Goal: Task Accomplishment & Management: Complete application form

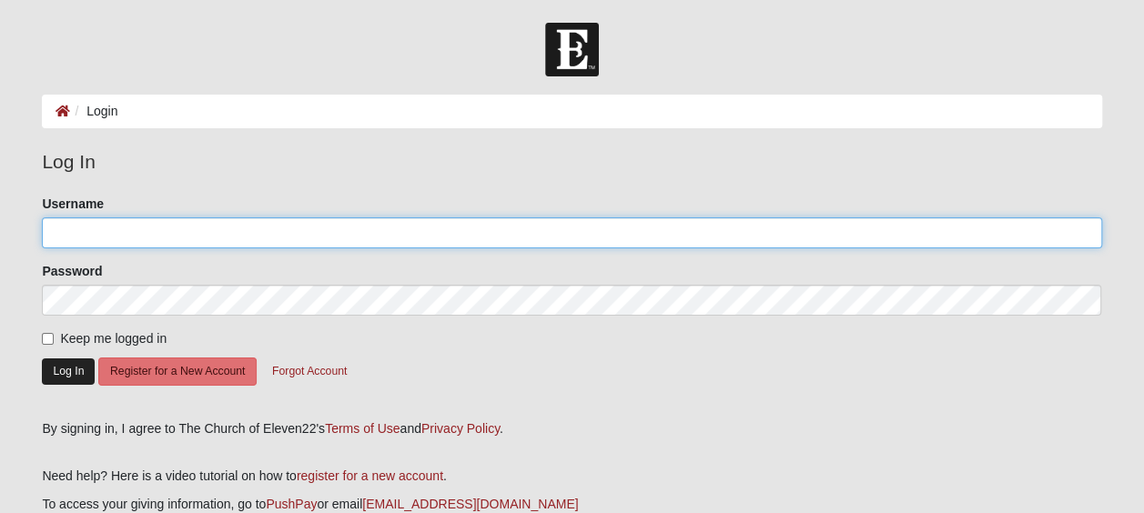
type input "SherryG55"
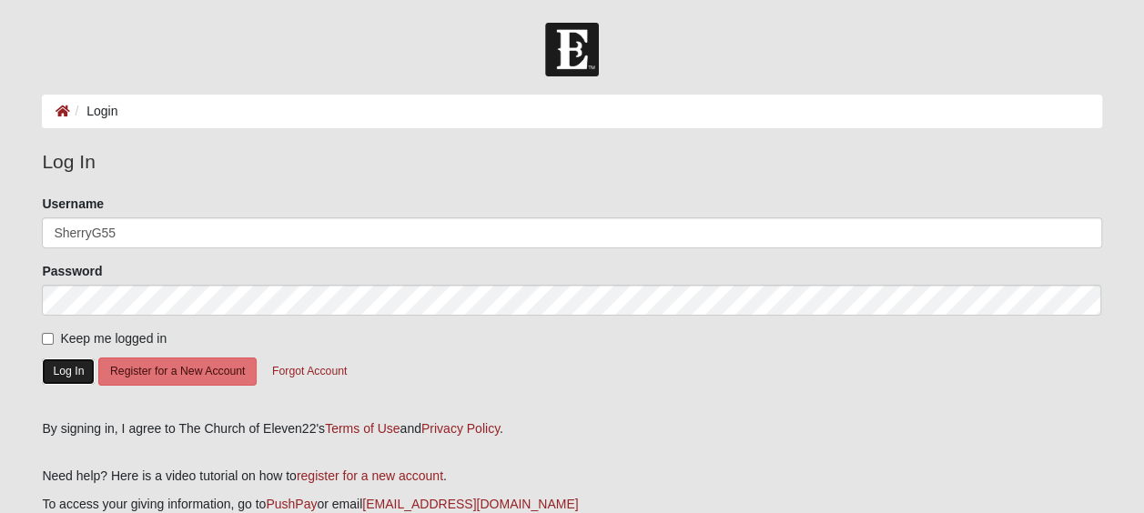
click at [61, 367] on button "Log In" at bounding box center [68, 372] width 53 height 26
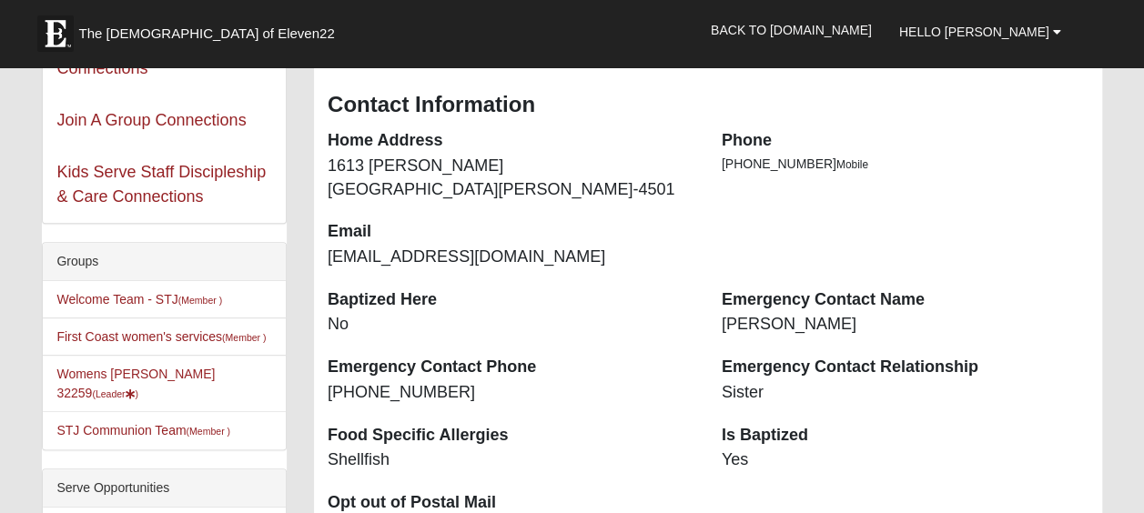
scroll to position [280, 0]
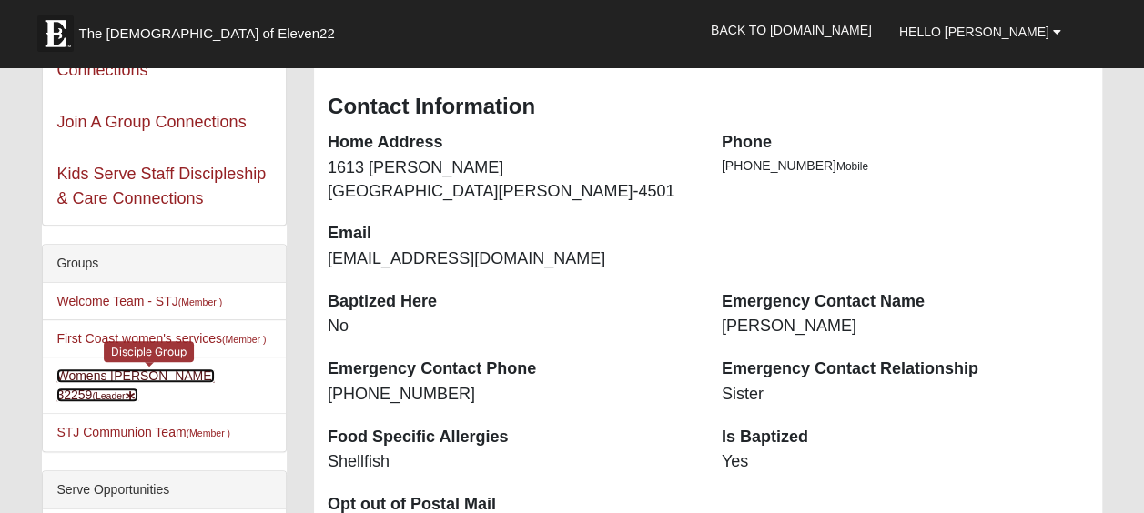
click at [145, 377] on link "Womens Goble 32259 (Leader )" at bounding box center [135, 386] width 158 height 34
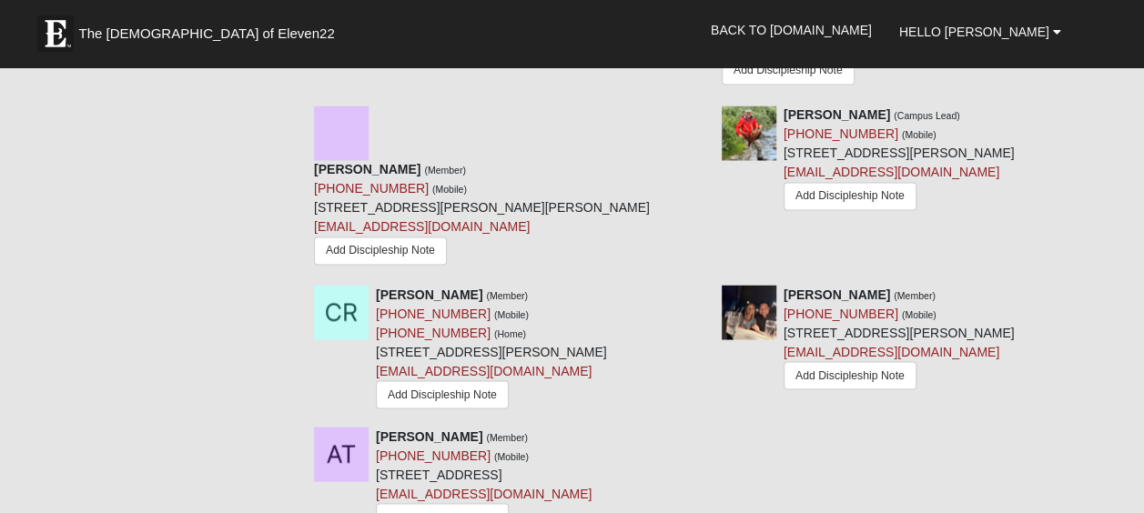
scroll to position [1533, 0]
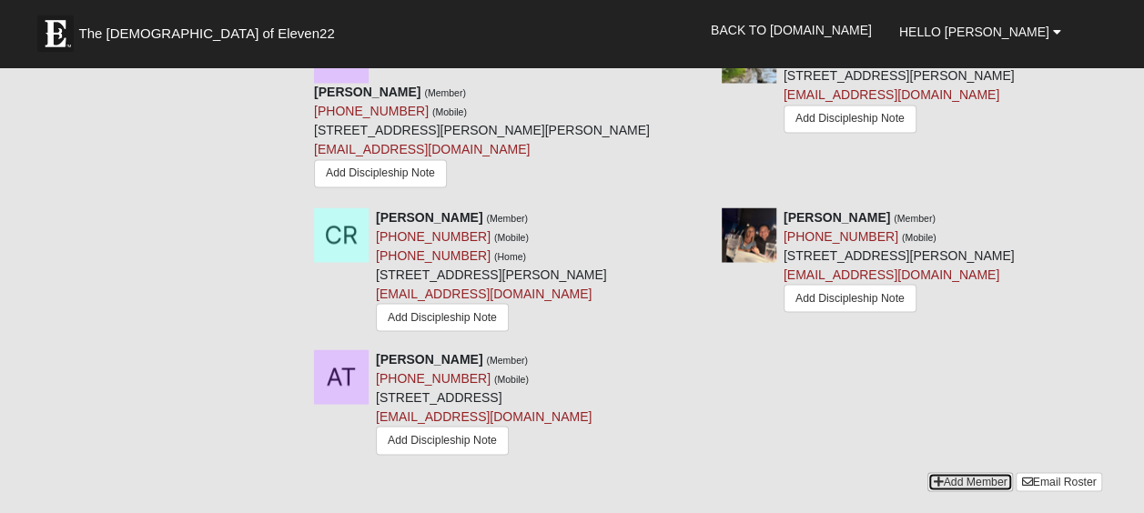
click at [941, 472] on link "Add Member" at bounding box center [969, 481] width 85 height 19
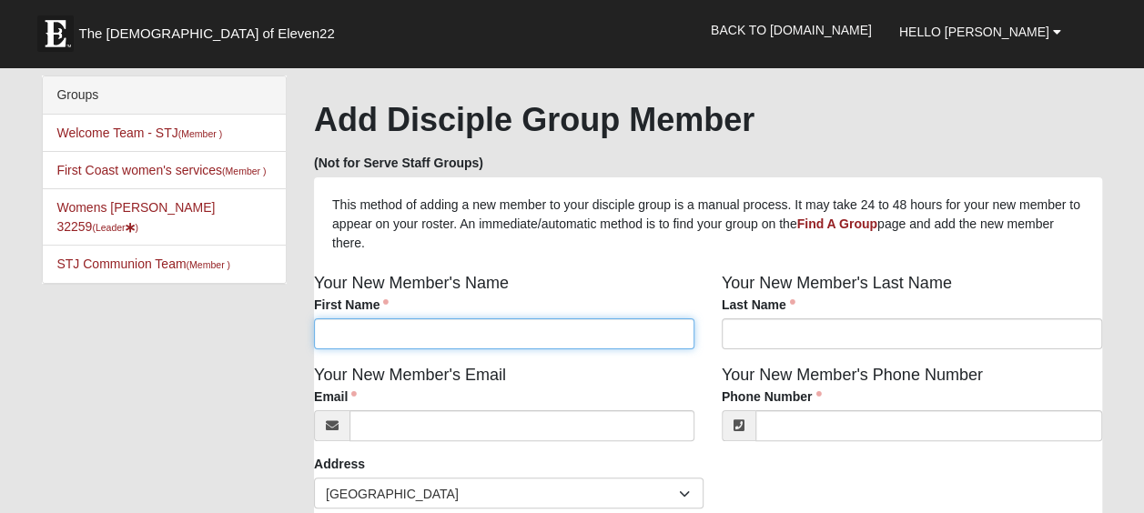
click at [587, 332] on input "First Name" at bounding box center [504, 333] width 380 height 31
type input "Joy"
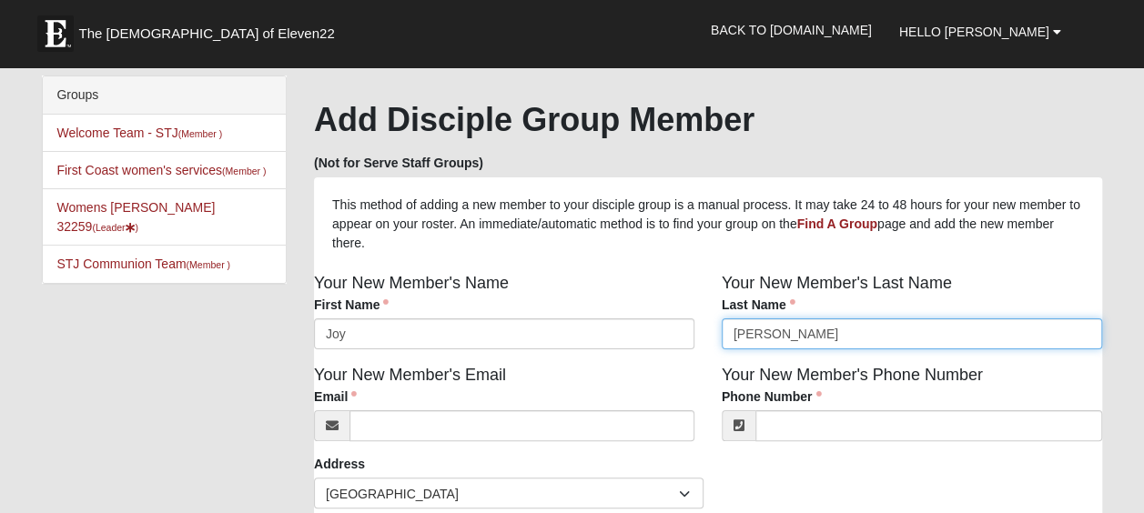
type input "[PERSON_NAME]"
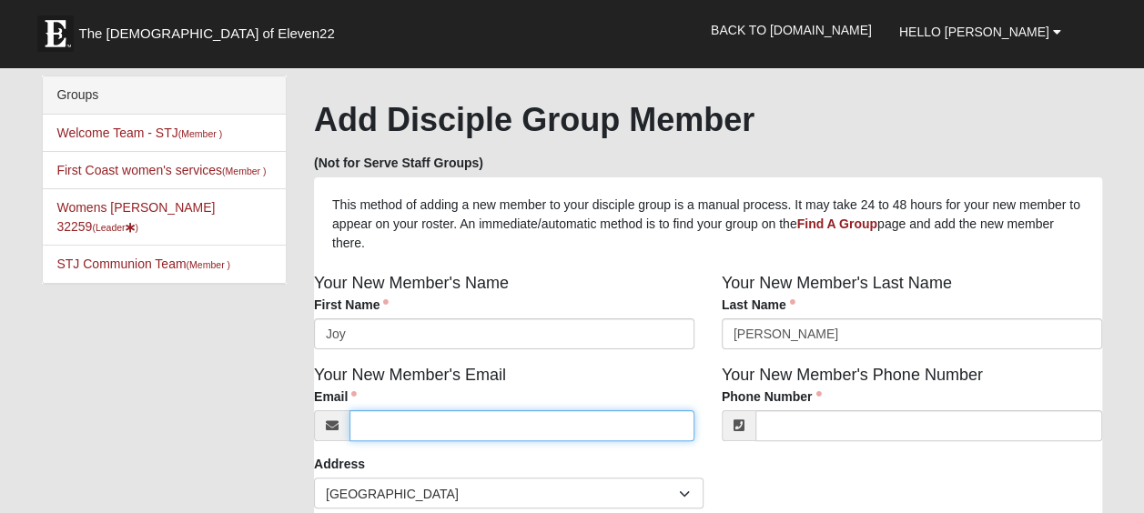
click at [461, 429] on input "Email" at bounding box center [521, 425] width 345 height 31
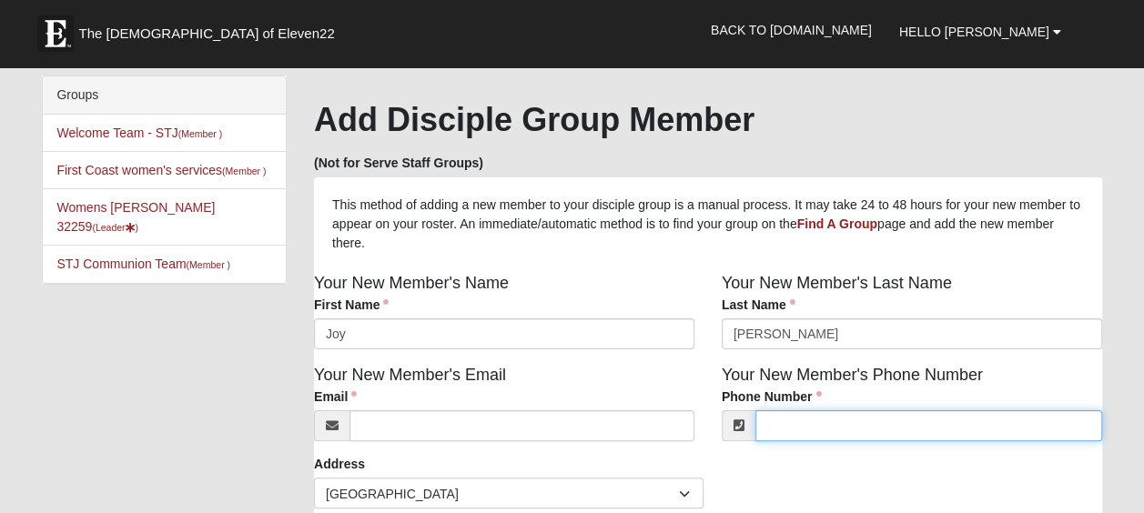
click at [803, 429] on input "Phone Number" at bounding box center [928, 425] width 347 height 31
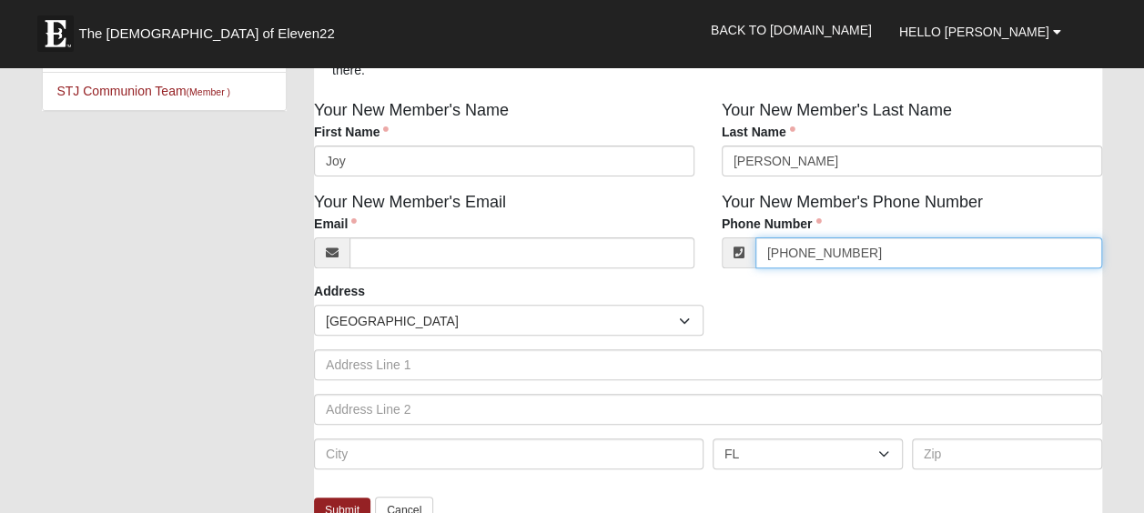
scroll to position [247, 0]
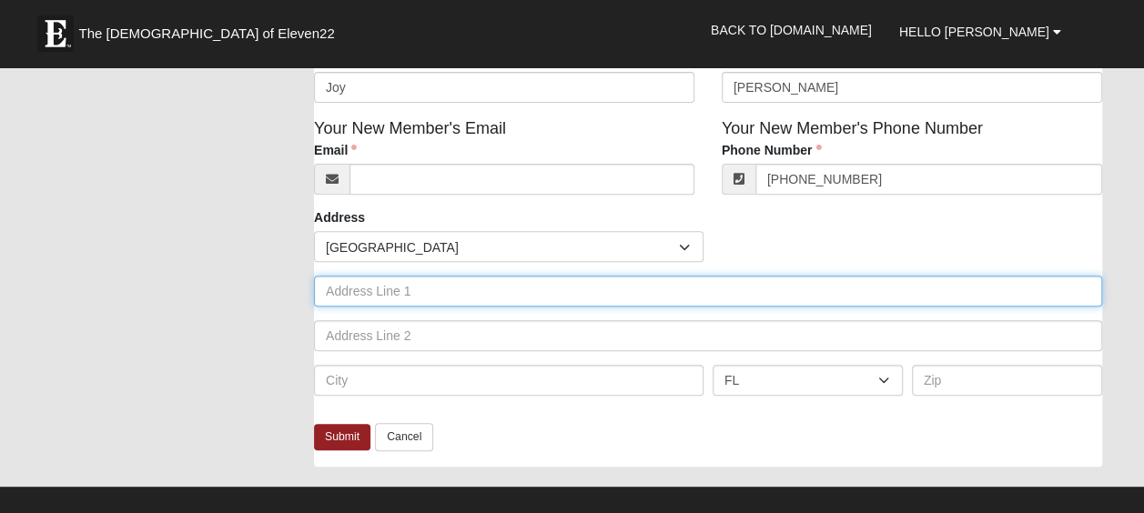
type input "(740) 412-7190"
click at [571, 307] on input "text" at bounding box center [708, 291] width 788 height 31
type input "1553 Ansley Pl"
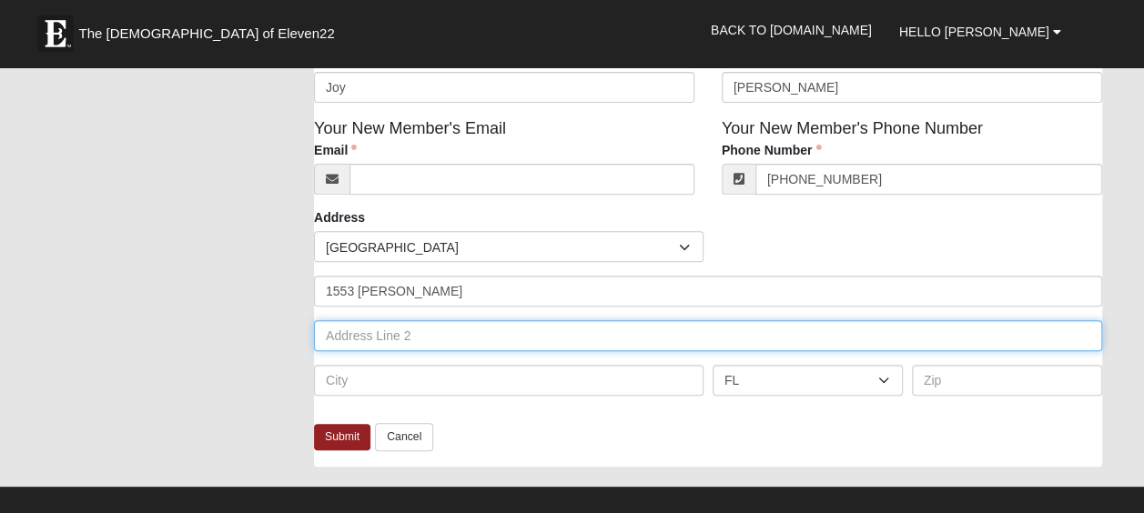
click at [526, 342] on input "text" at bounding box center [708, 335] width 788 height 31
type input "a"
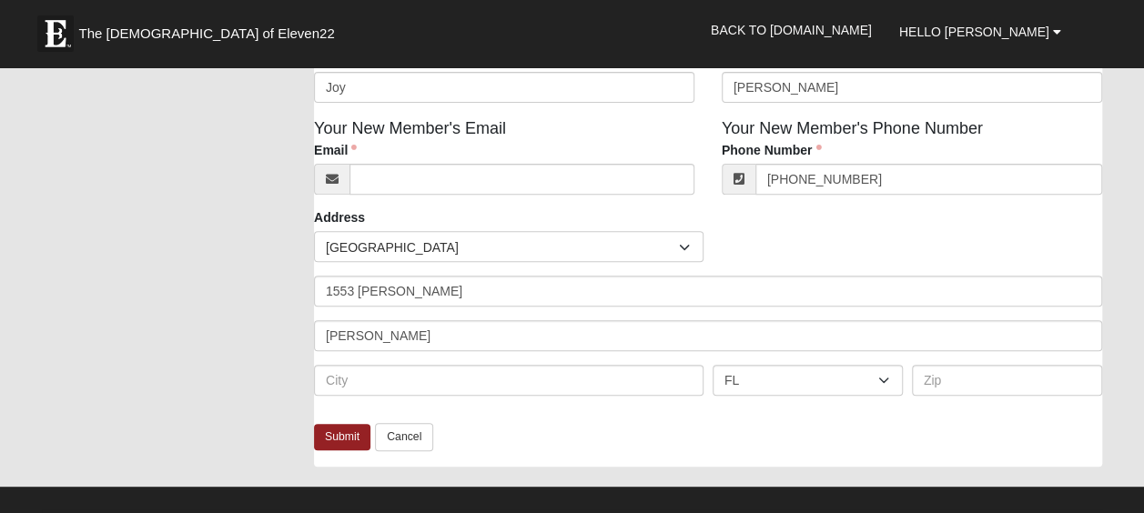
click at [519, 318] on div "Countries United States ------------------------ Afghanistan Aland Islands Alba…" at bounding box center [708, 320] width 788 height 178
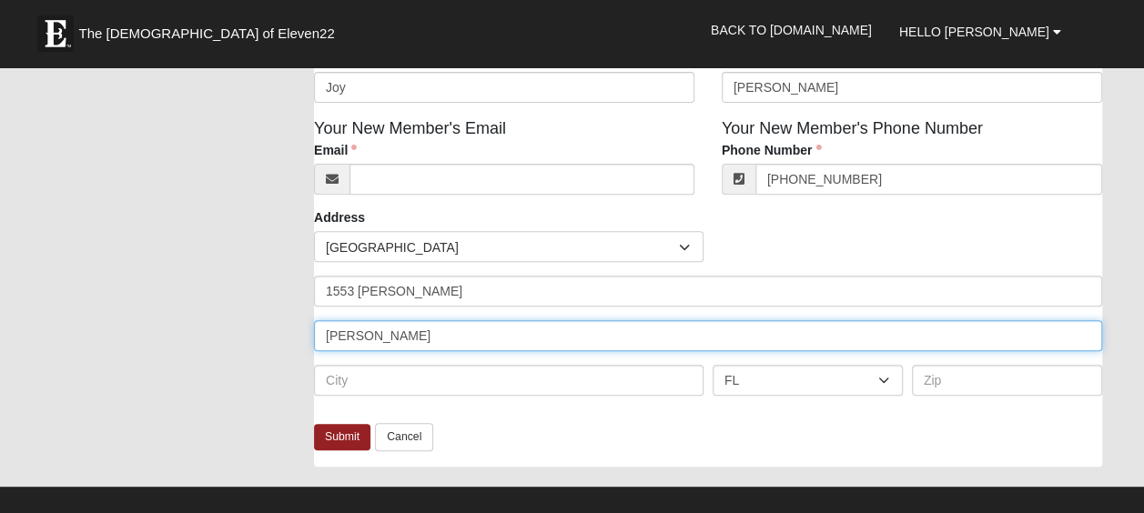
click at [453, 346] on input "Ansley P" at bounding box center [708, 335] width 788 height 31
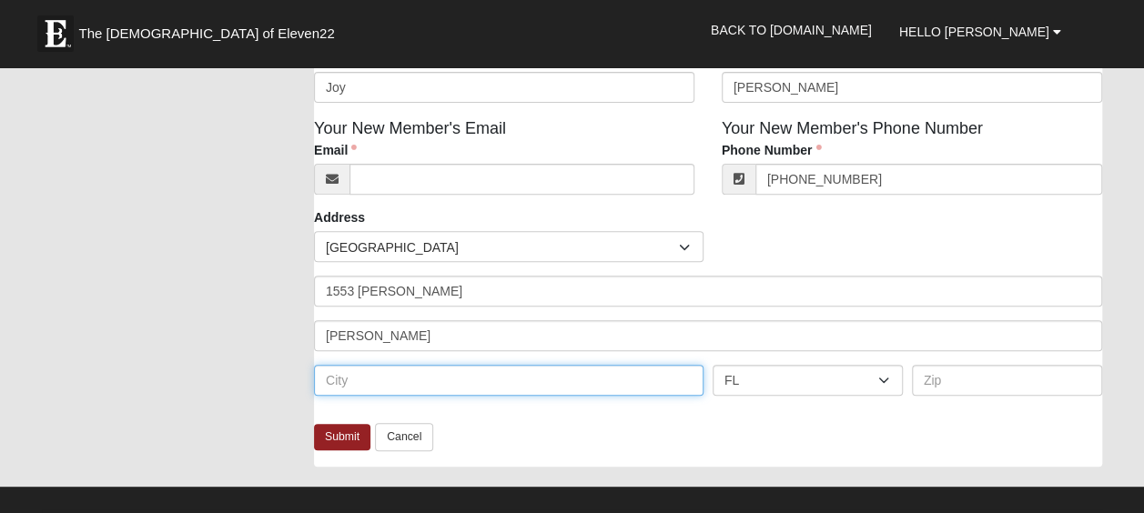
drag, startPoint x: 453, startPoint y: 346, endPoint x: 443, endPoint y: 378, distance: 33.4
click at [443, 378] on input "text" at bounding box center [508, 380] width 389 height 31
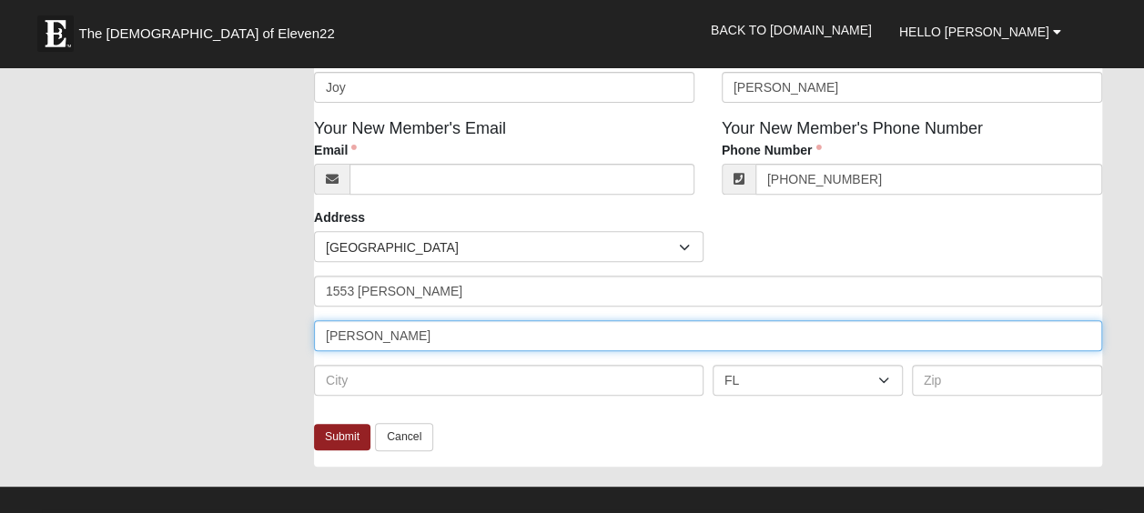
click at [430, 339] on input "Ansley P" at bounding box center [708, 335] width 788 height 31
type input "Ansley Pl"
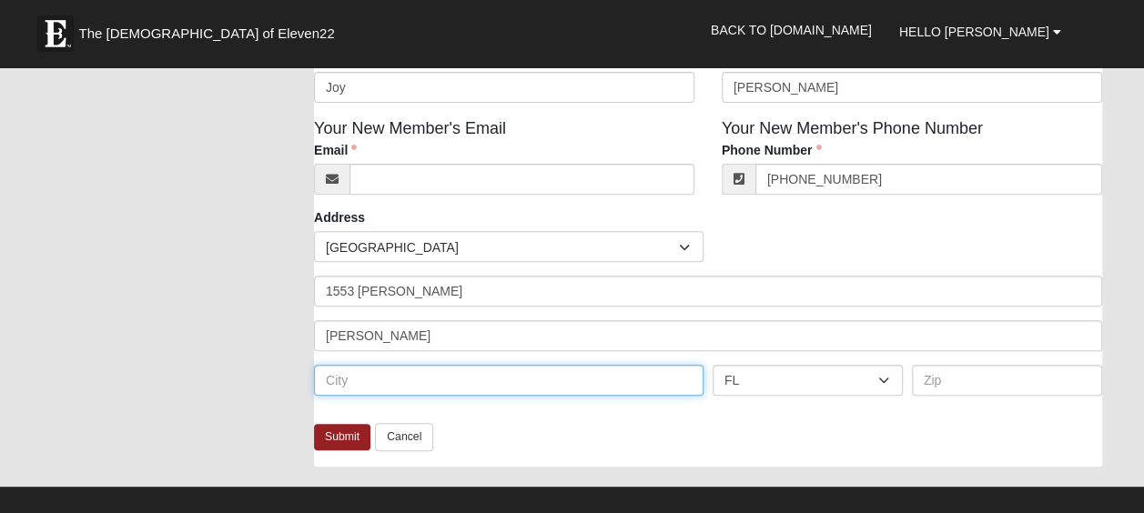
click at [372, 380] on input "text" at bounding box center [508, 380] width 389 height 31
type input "St Johns"
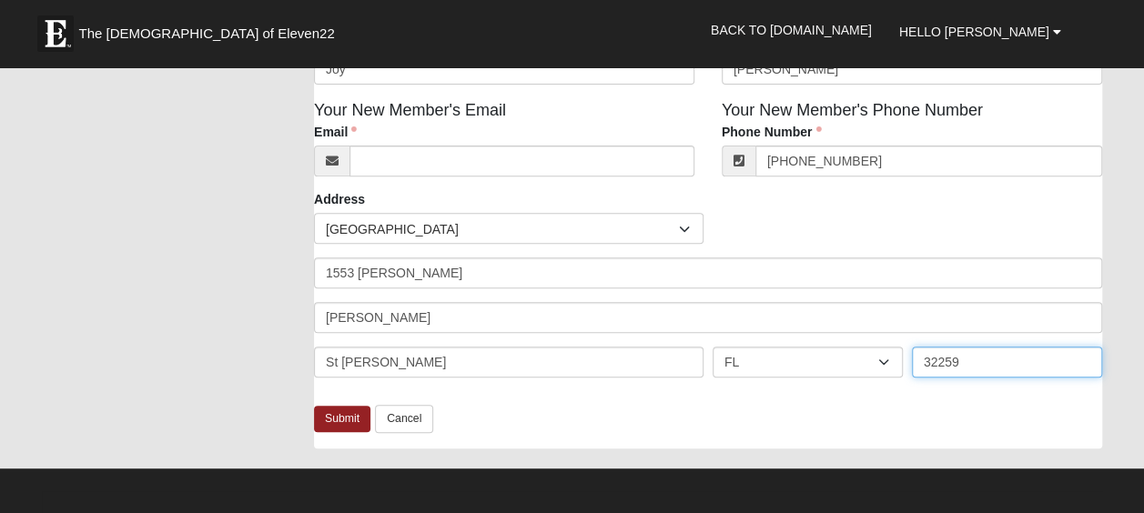
scroll to position [260, 0]
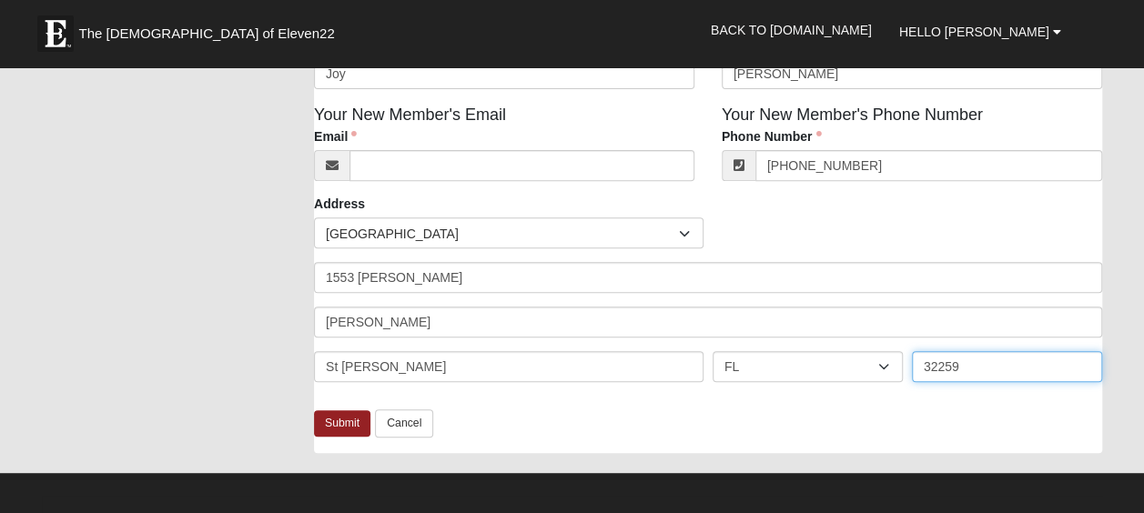
type input "32259"
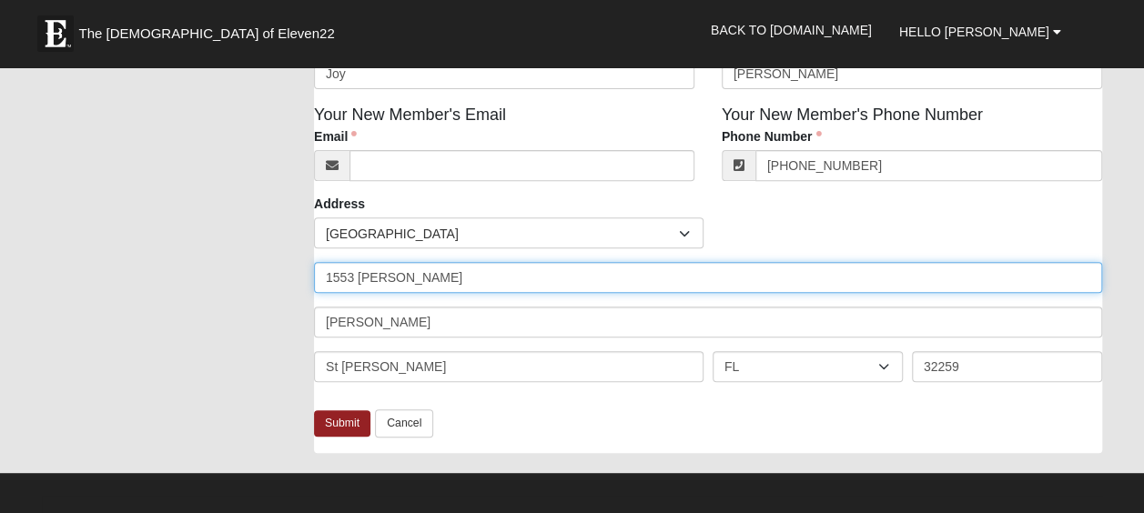
click at [460, 280] on input "1553 Ansley Pl" at bounding box center [708, 277] width 788 height 31
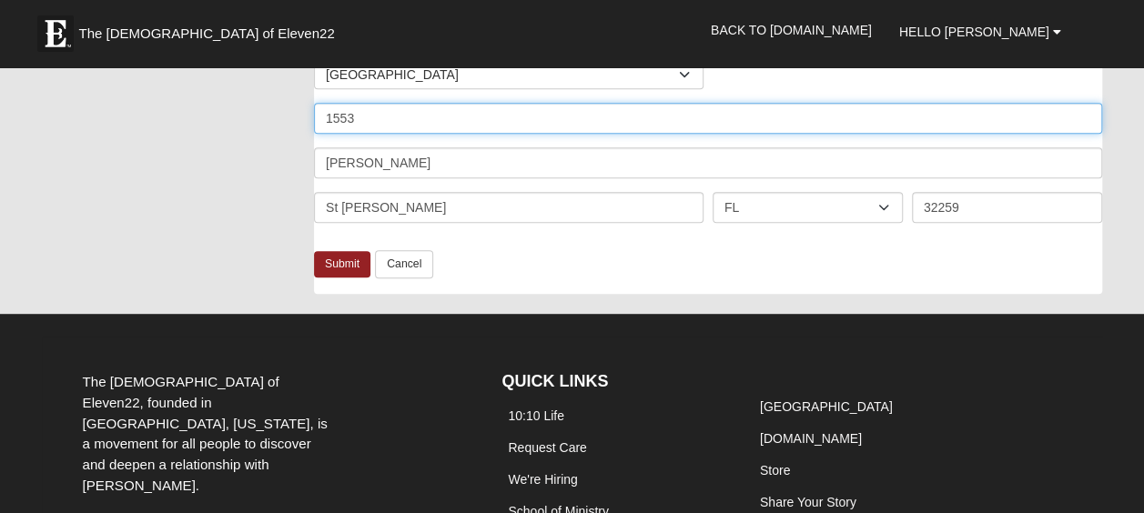
type input "1553"
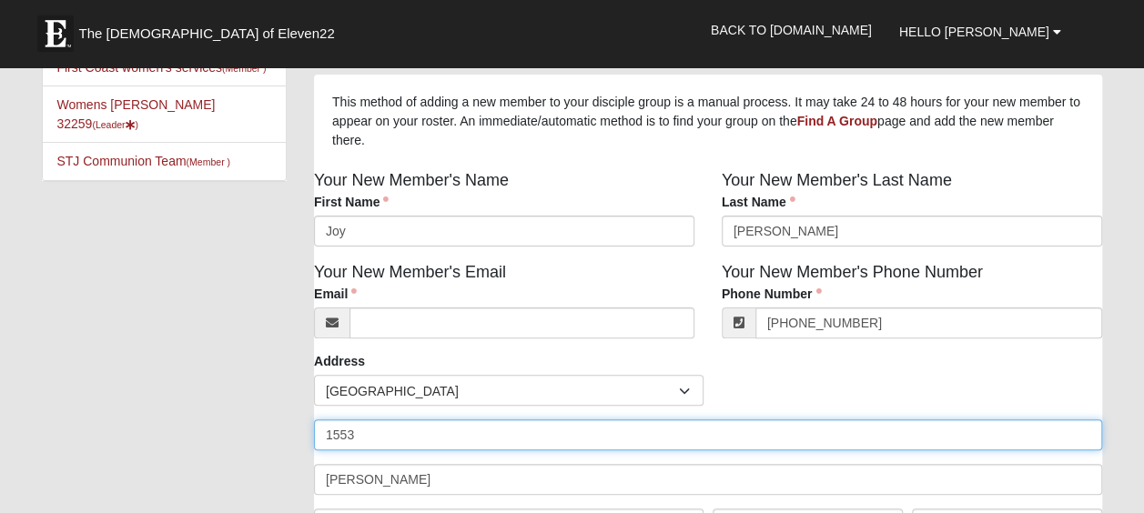
scroll to position [0, 0]
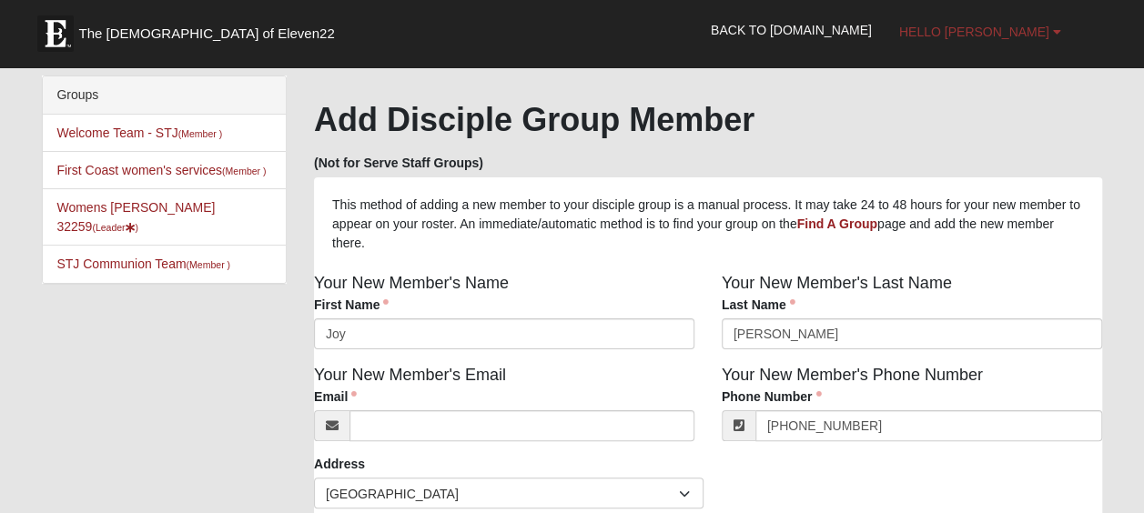
click at [986, 29] on span "Hello [PERSON_NAME]" at bounding box center [974, 32] width 150 height 15
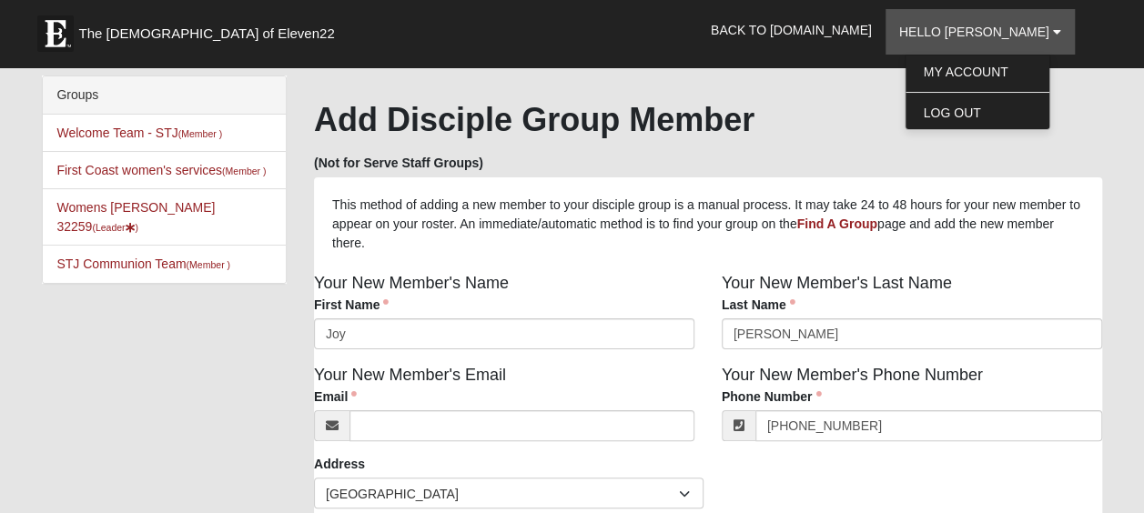
click at [886, 118] on h1 "Add Disciple Group Member" at bounding box center [708, 119] width 788 height 39
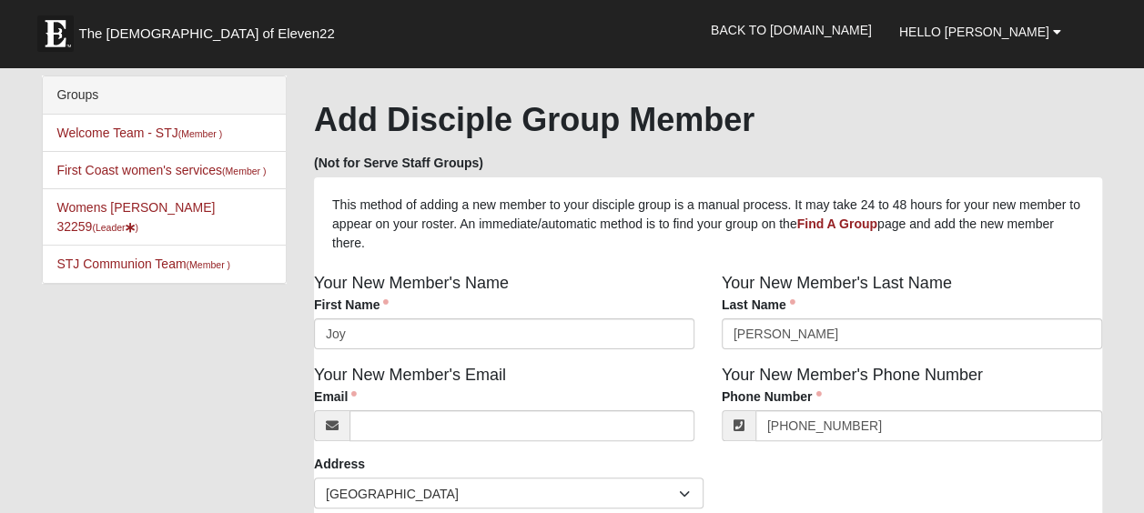
scroll to position [51, 0]
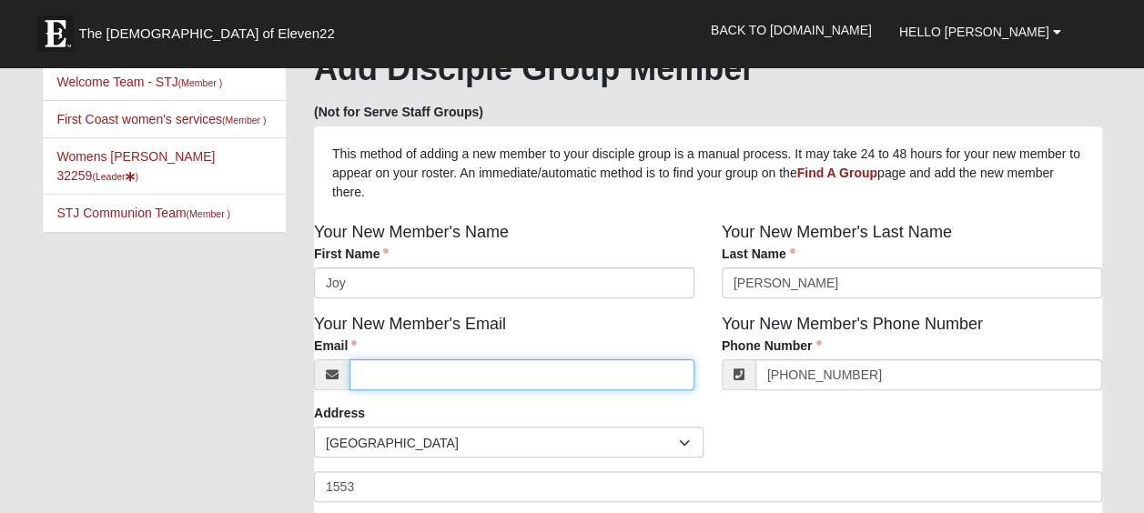
click at [389, 377] on input "Email" at bounding box center [521, 374] width 345 height 31
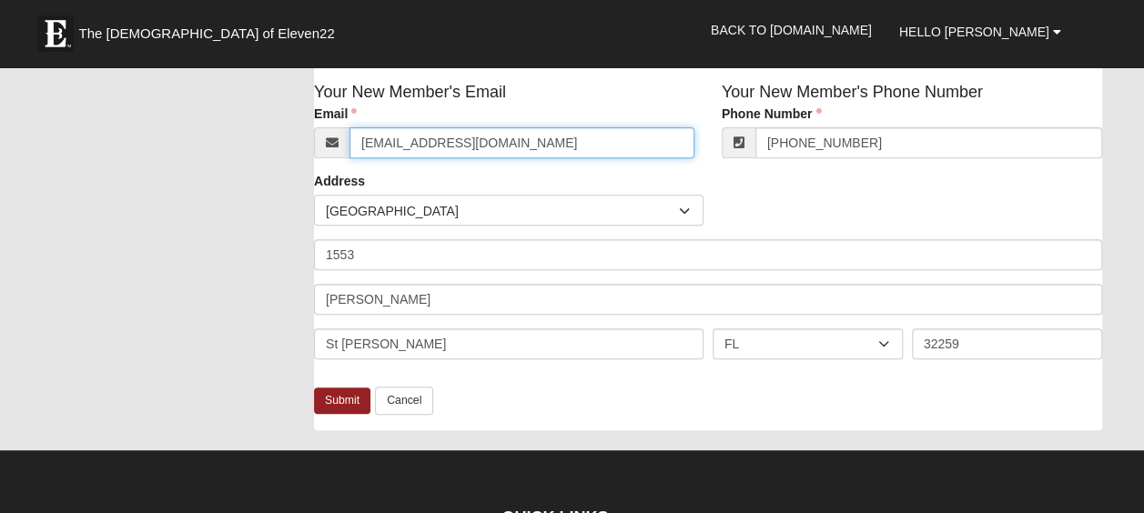
scroll to position [284, 0]
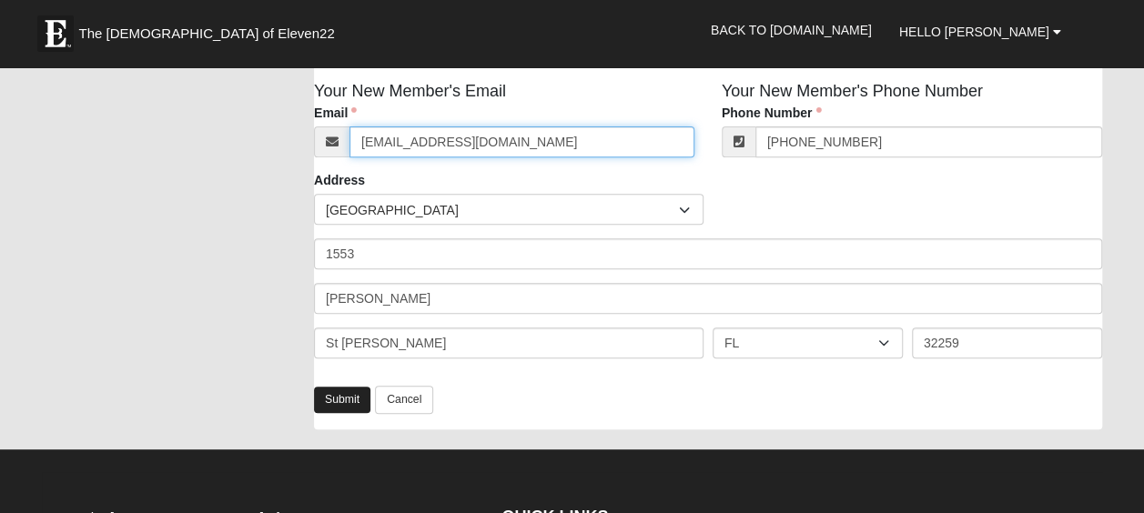
type input "joyakauffman@gmail.com"
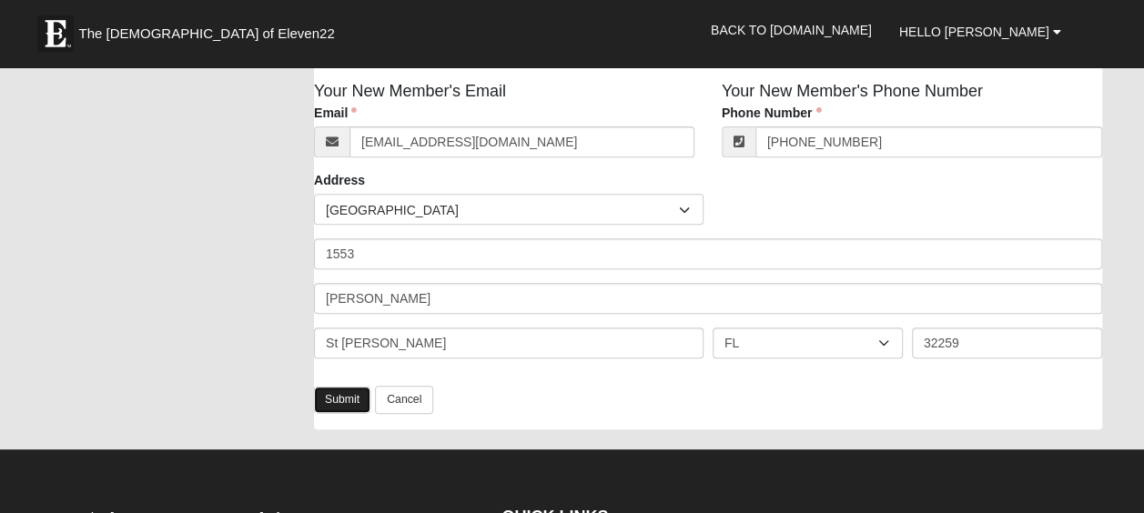
click at [348, 408] on link "Submit" at bounding box center [342, 400] width 56 height 26
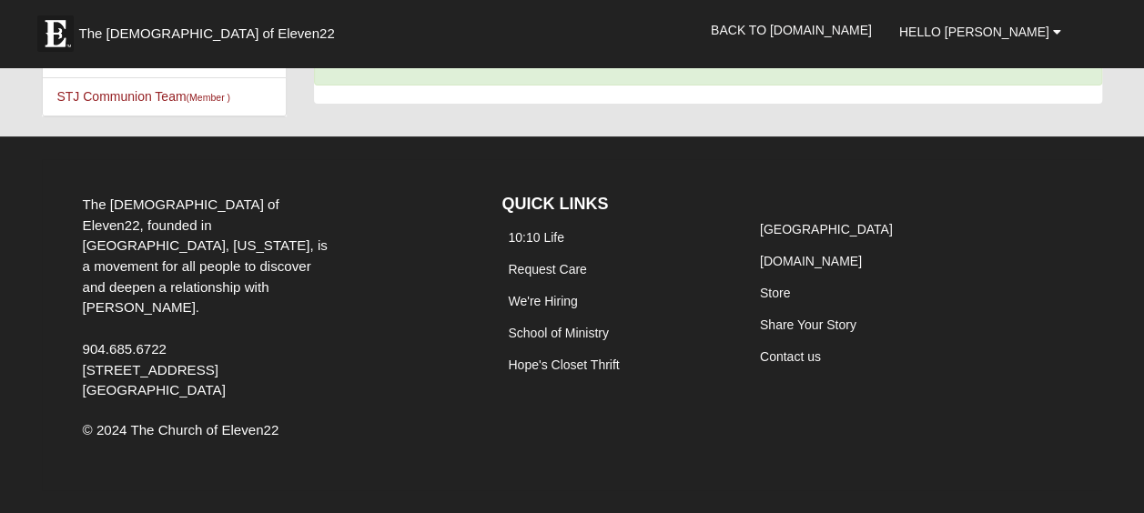
scroll to position [144, 0]
